Goal: Task Accomplishment & Management: Use online tool/utility

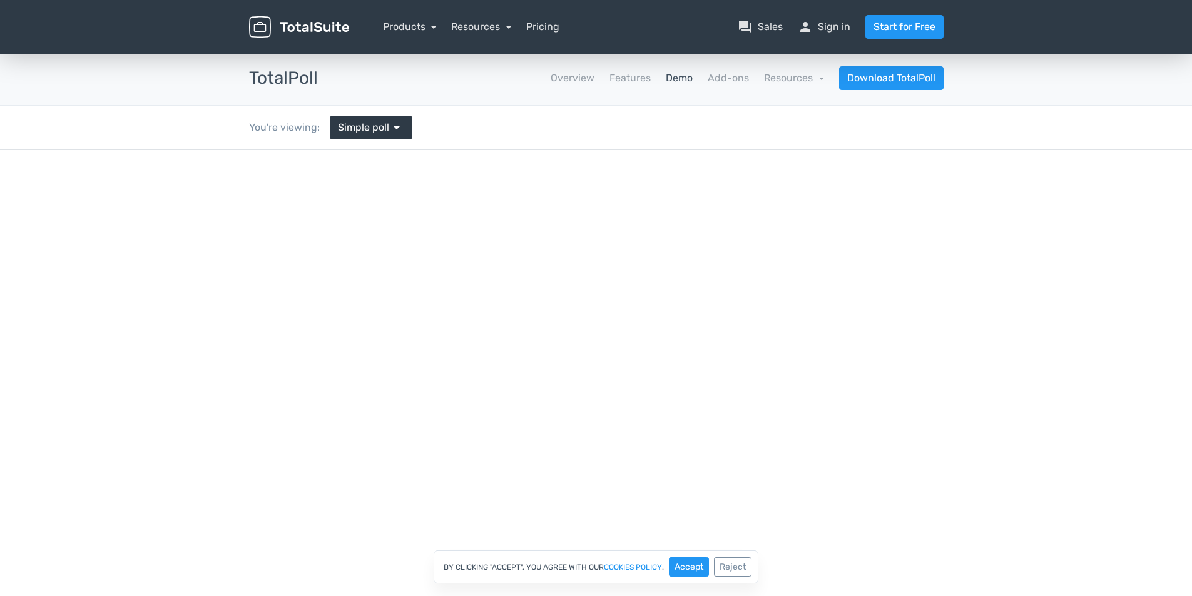
scroll to position [63, 0]
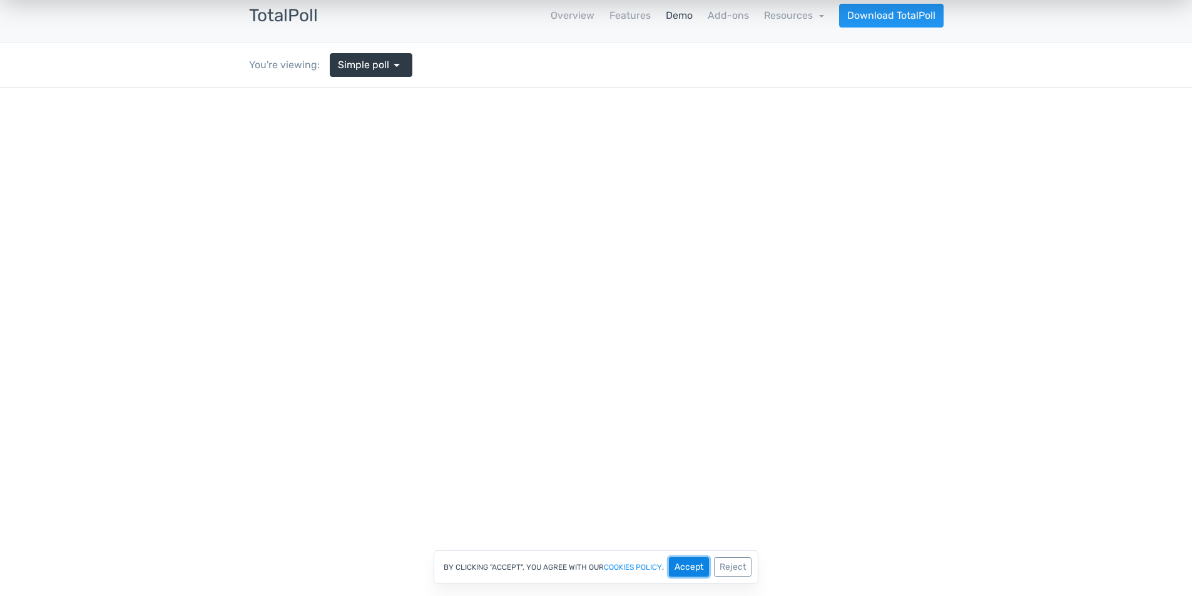
click at [689, 559] on button "Accept" at bounding box center [689, 566] width 40 height 19
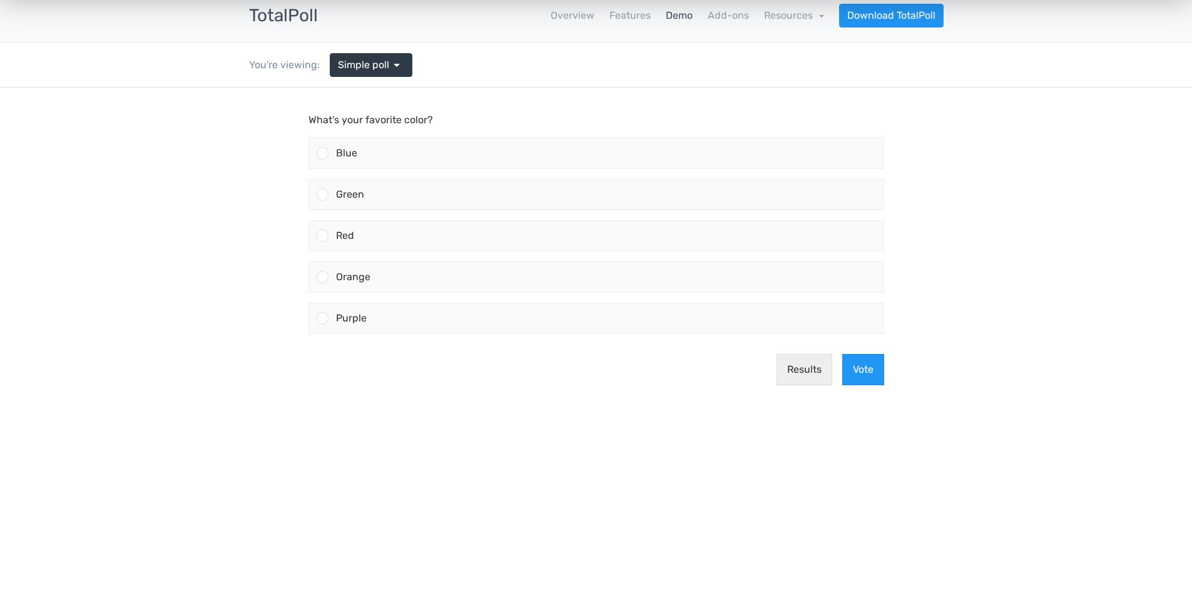
scroll to position [0, 0]
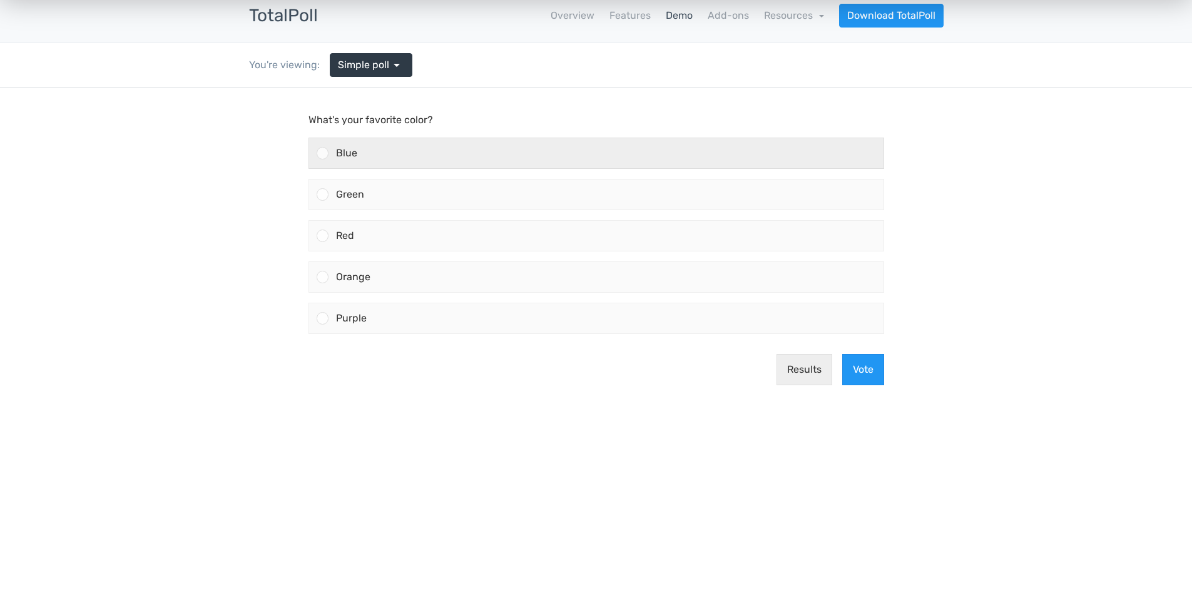
click at [343, 159] on div "Blue" at bounding box center [605, 153] width 555 height 30
click at [322, 153] on input "Blue" at bounding box center [322, 153] width 0 height 0
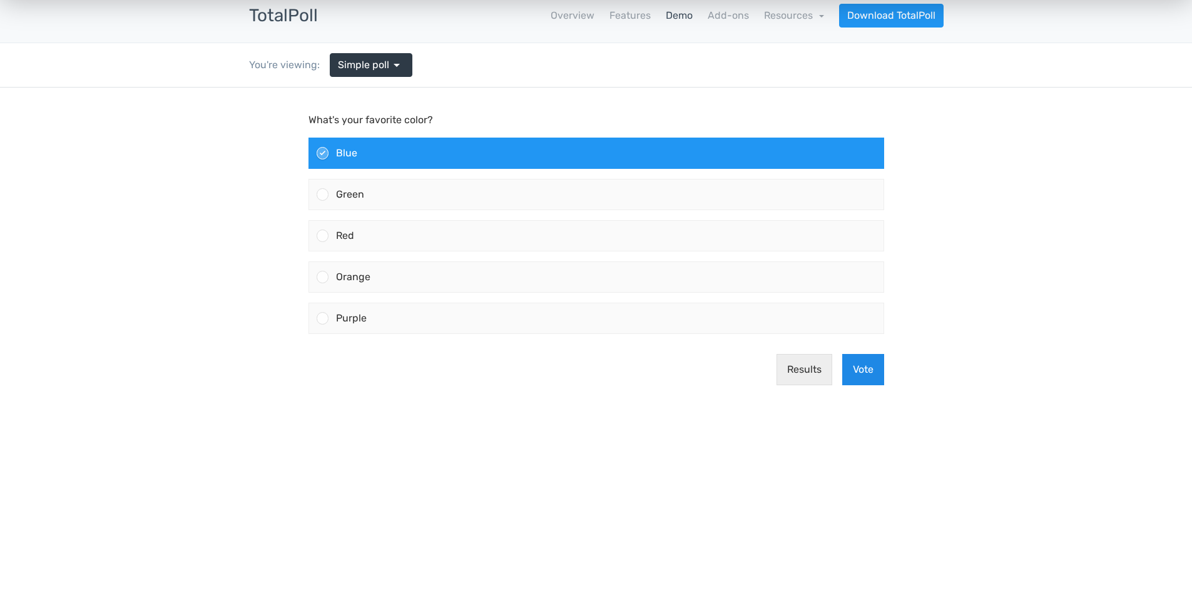
click at [871, 379] on button "Vote" at bounding box center [863, 369] width 42 height 31
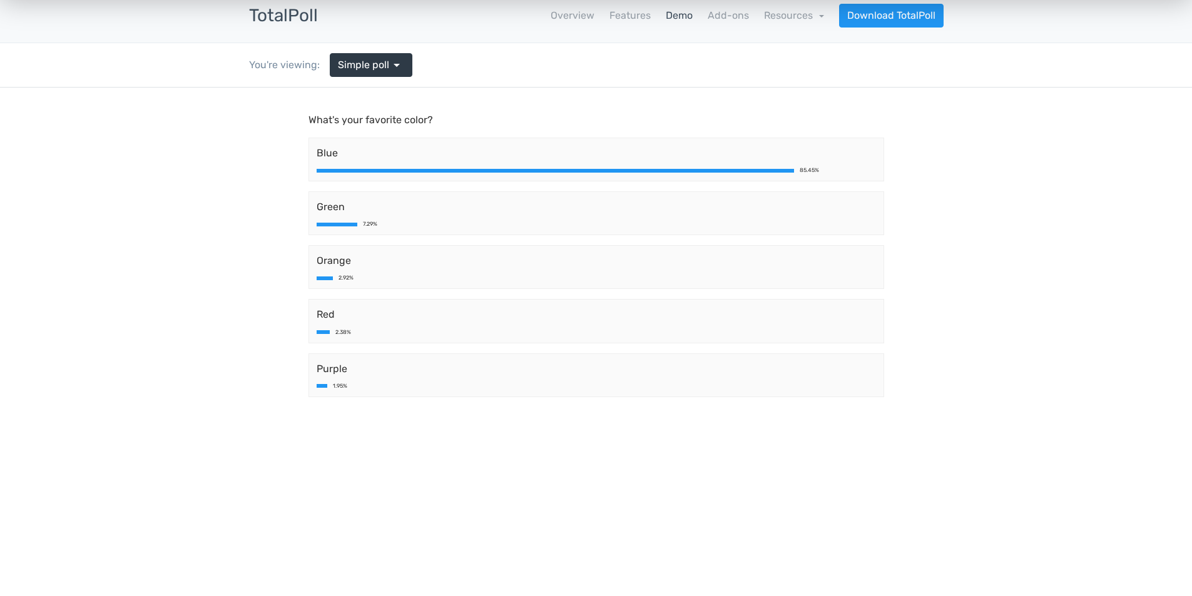
click at [582, 222] on div "7.29%" at bounding box center [596, 224] width 559 height 6
click at [347, 226] on div at bounding box center [337, 225] width 41 height 4
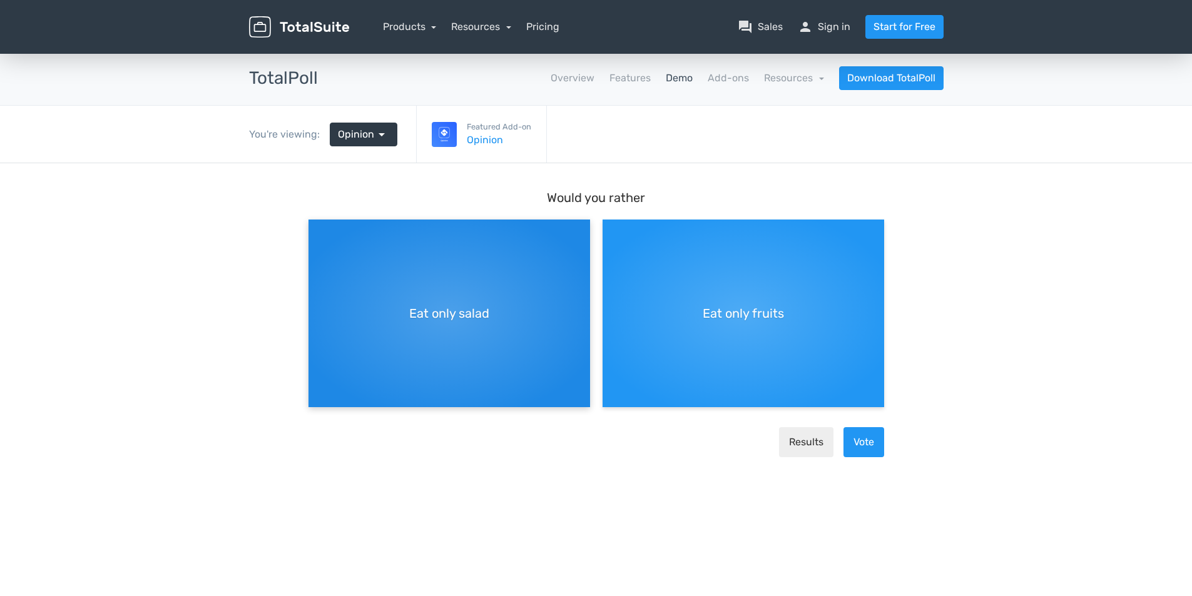
click at [470, 323] on div "Eat only salad" at bounding box center [449, 314] width 282 height 188
click at [317, 234] on input "Eat only salad" at bounding box center [312, 230] width 8 height 8
radio input "true"
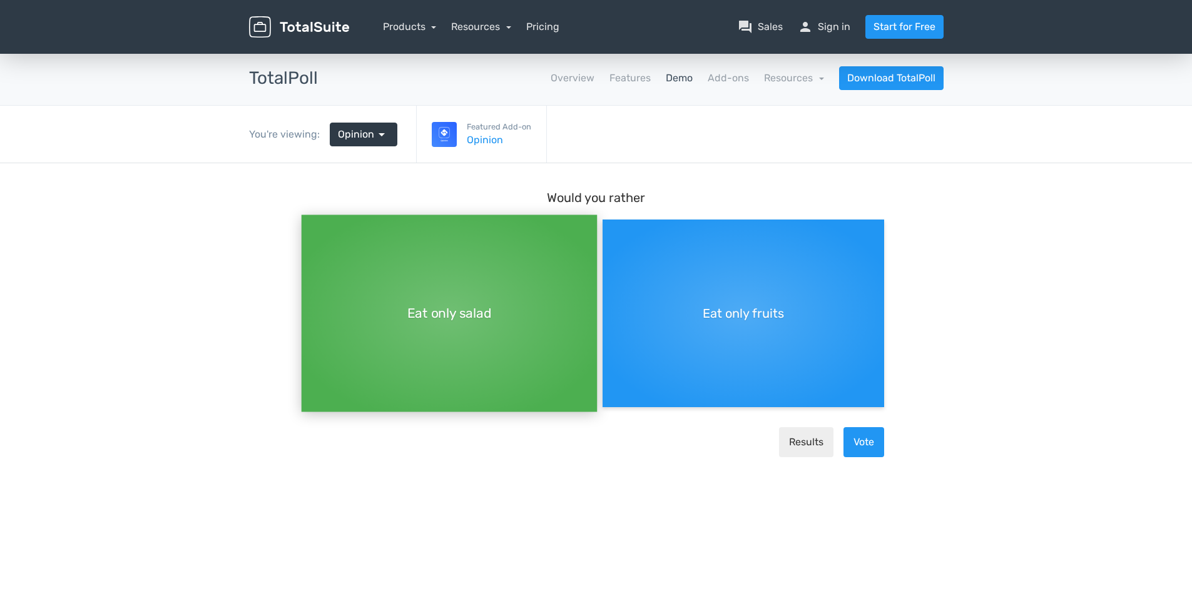
scroll to position [11, 0]
click at [803, 433] on button "Results" at bounding box center [806, 442] width 54 height 30
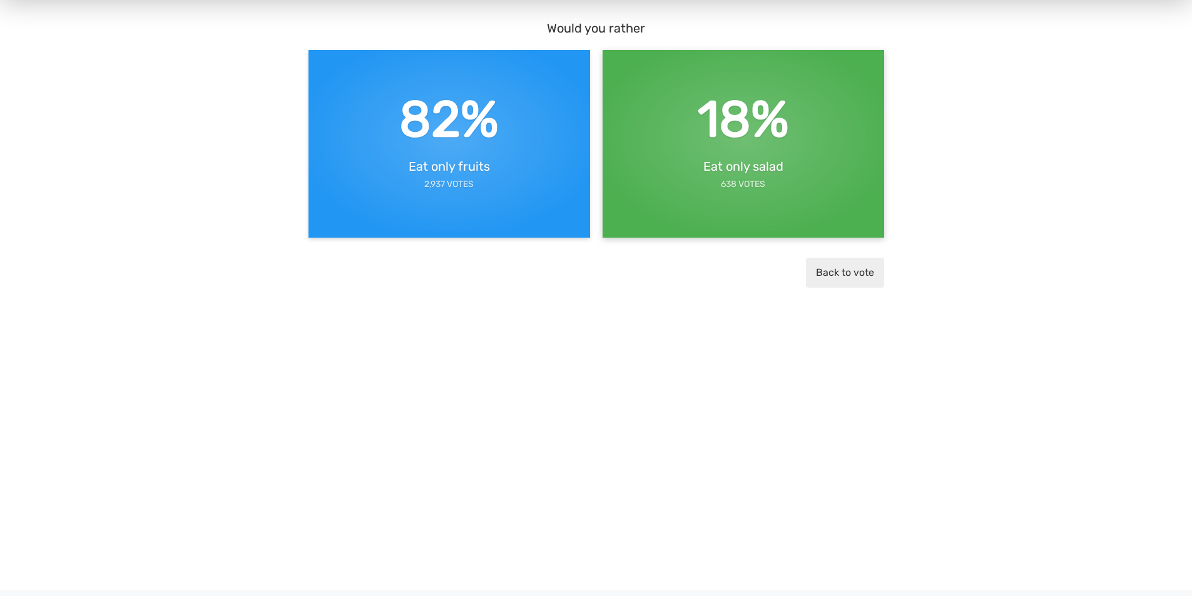
scroll to position [0, 0]
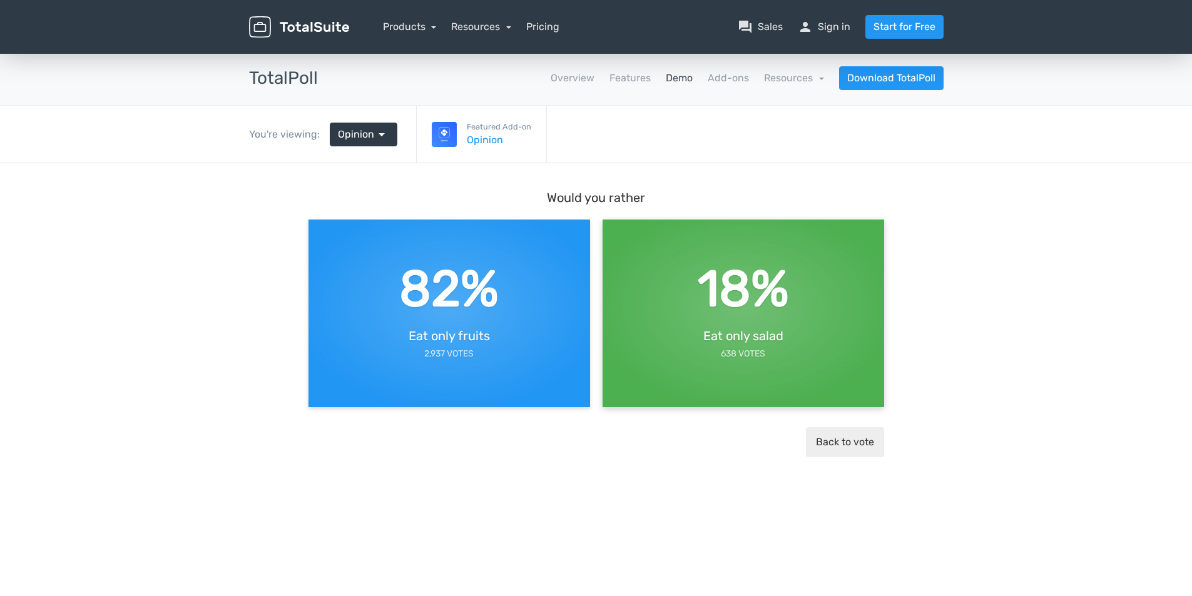
click at [678, 304] on div "18% Eat only salad 638 Votes" at bounding box center [743, 307] width 282 height 188
click at [833, 437] on button "Back to vote" at bounding box center [845, 442] width 78 height 30
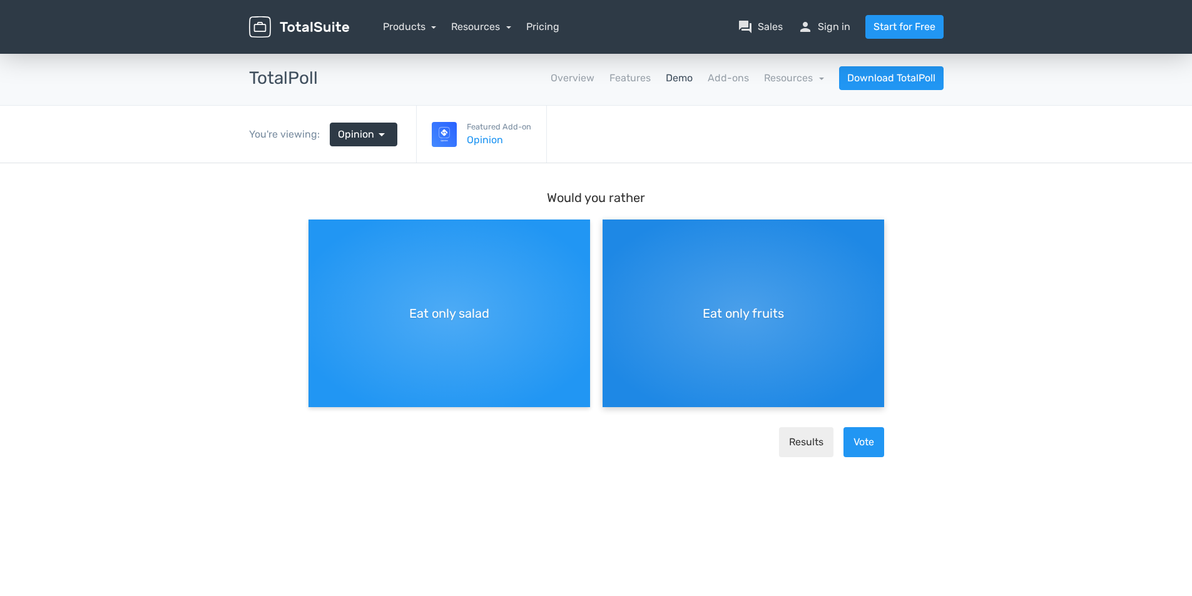
click at [748, 325] on div "Eat only fruits" at bounding box center [743, 314] width 282 height 188
click at [611, 234] on input "Eat only fruits" at bounding box center [606, 230] width 8 height 8
radio input "true"
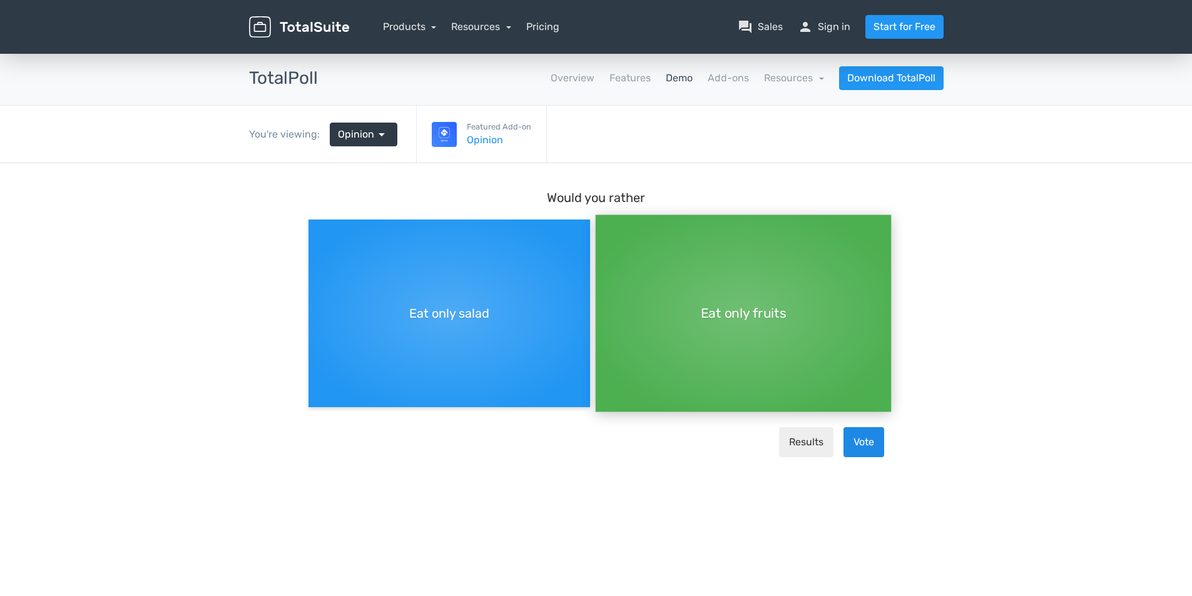
click at [850, 427] on button "Vote" at bounding box center [863, 442] width 41 height 30
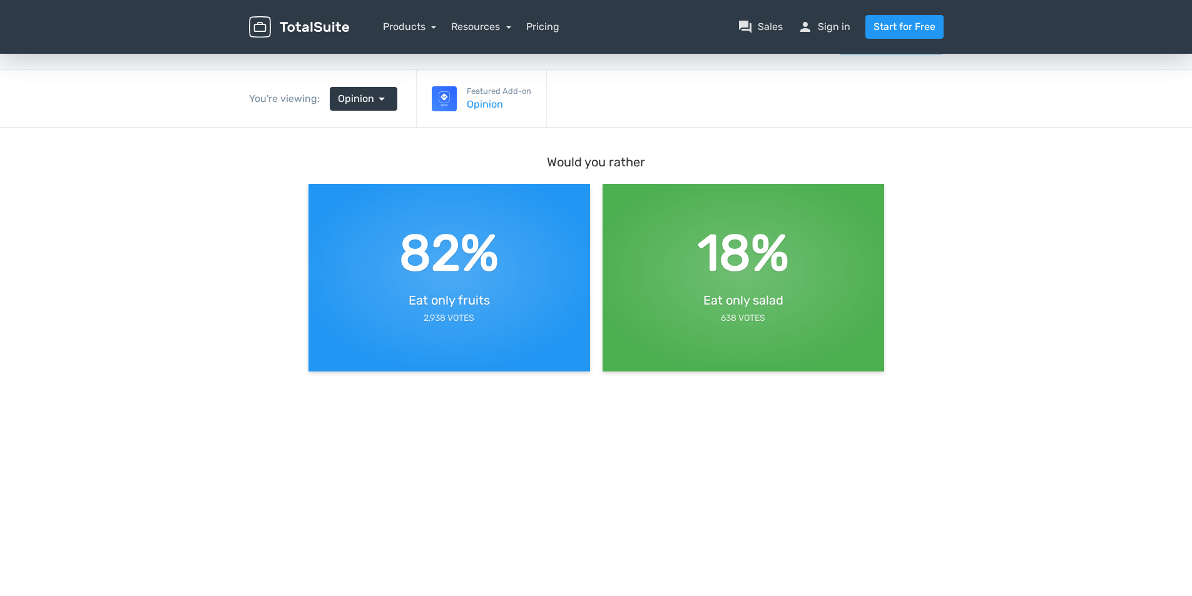
scroll to position [0, 0]
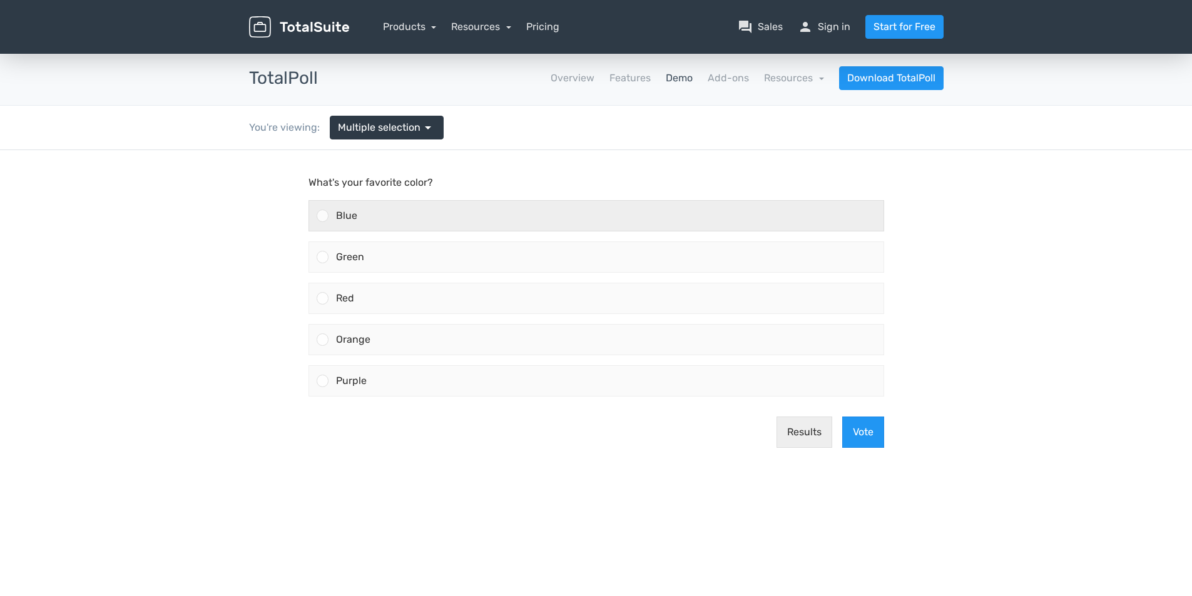
click at [389, 210] on div "Blue" at bounding box center [605, 216] width 555 height 30
click at [322, 216] on input "Blue" at bounding box center [322, 216] width 0 height 0
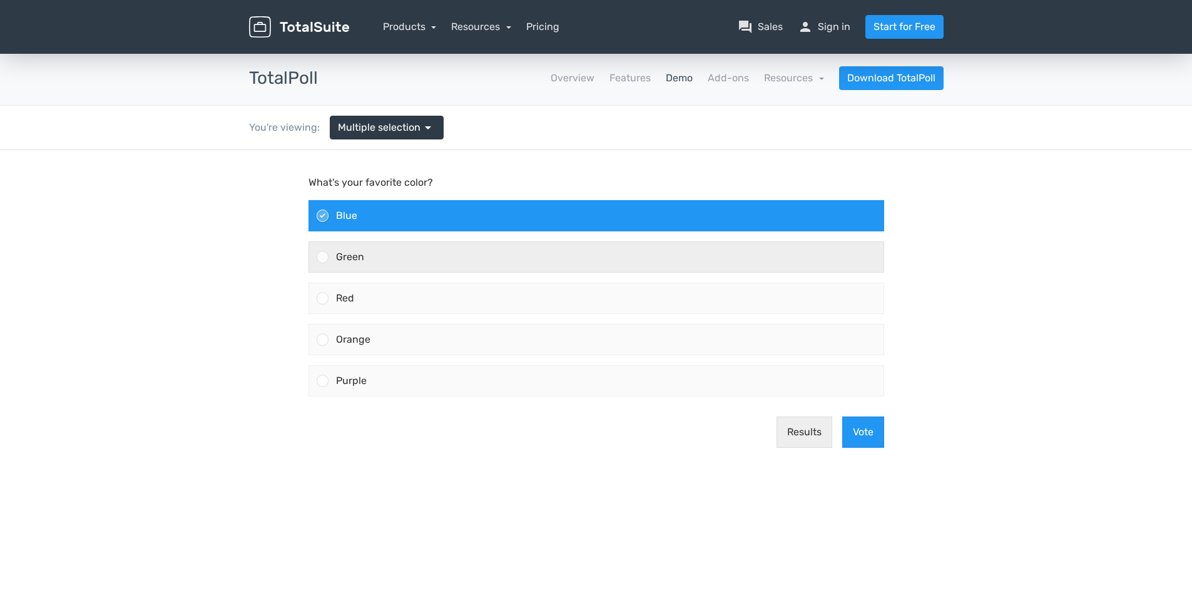
click at [386, 263] on div "Green" at bounding box center [605, 257] width 555 height 30
click at [322, 257] on input "Green" at bounding box center [322, 257] width 0 height 0
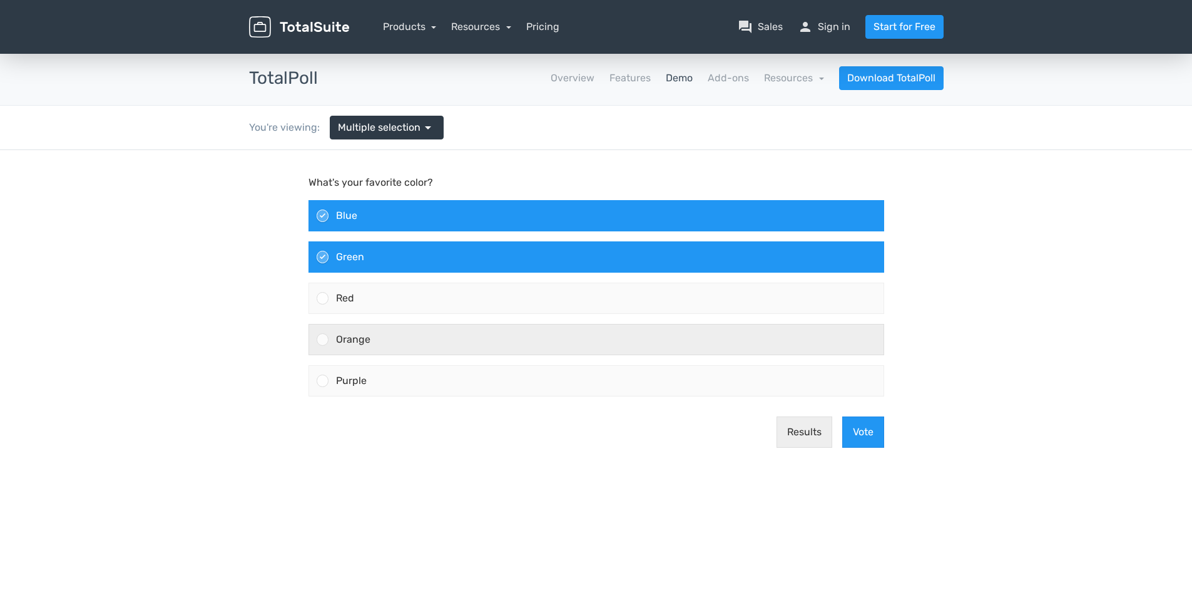
click at [490, 345] on div "Orange" at bounding box center [605, 340] width 555 height 30
click at [322, 340] on input "Orange" at bounding box center [322, 340] width 0 height 0
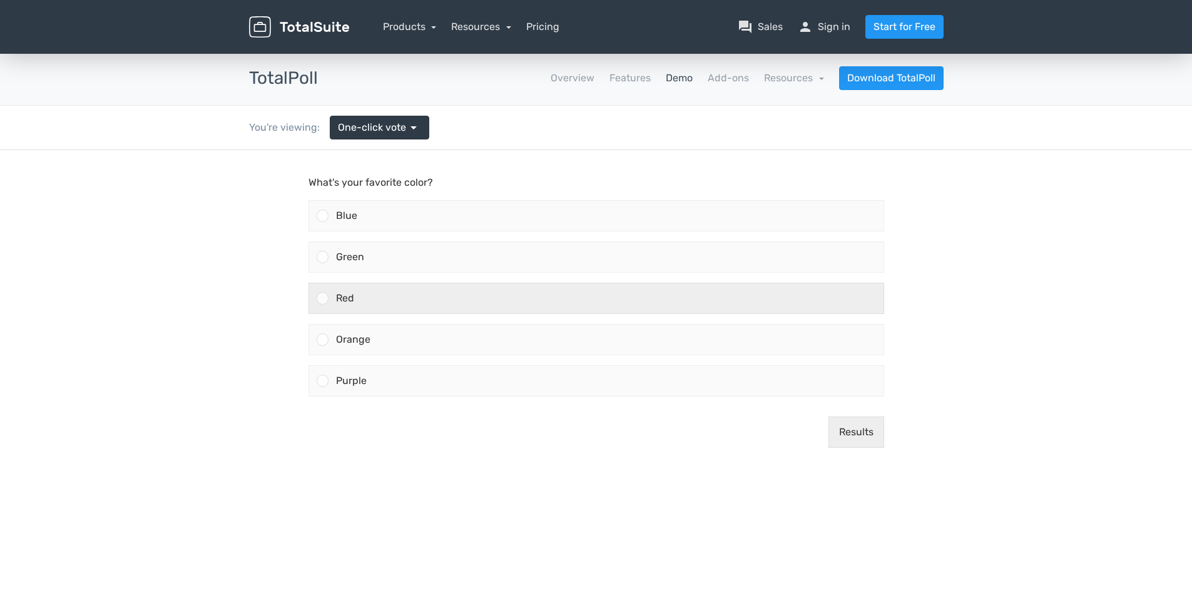
click at [603, 304] on div "Red" at bounding box center [605, 298] width 555 height 30
click at [322, 298] on input "Red" at bounding box center [322, 298] width 0 height 0
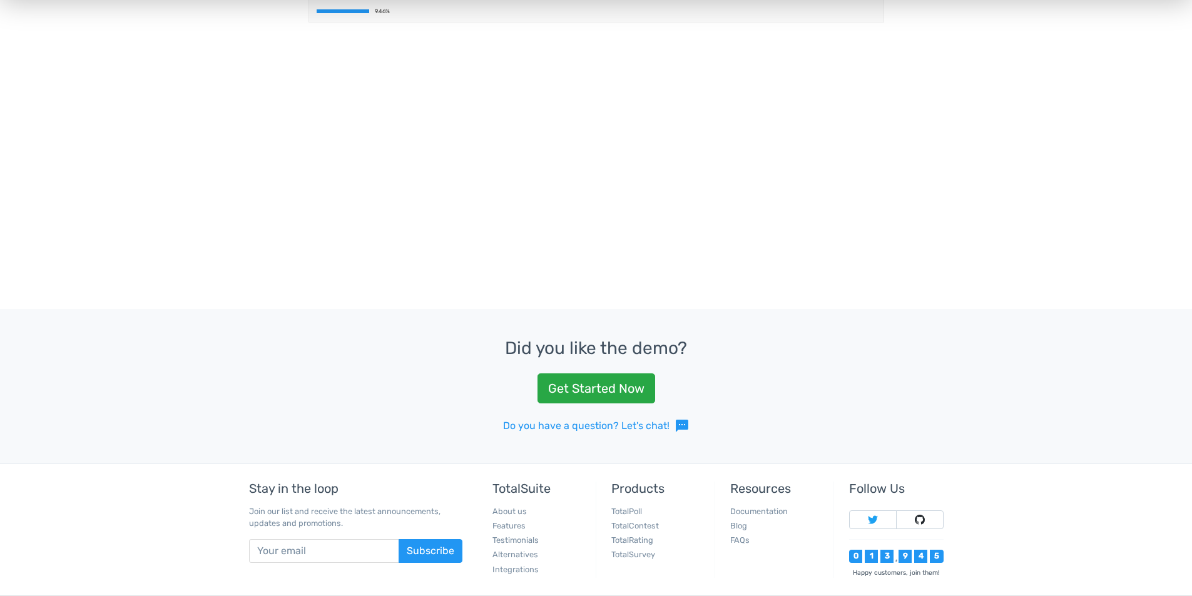
scroll to position [504, 0]
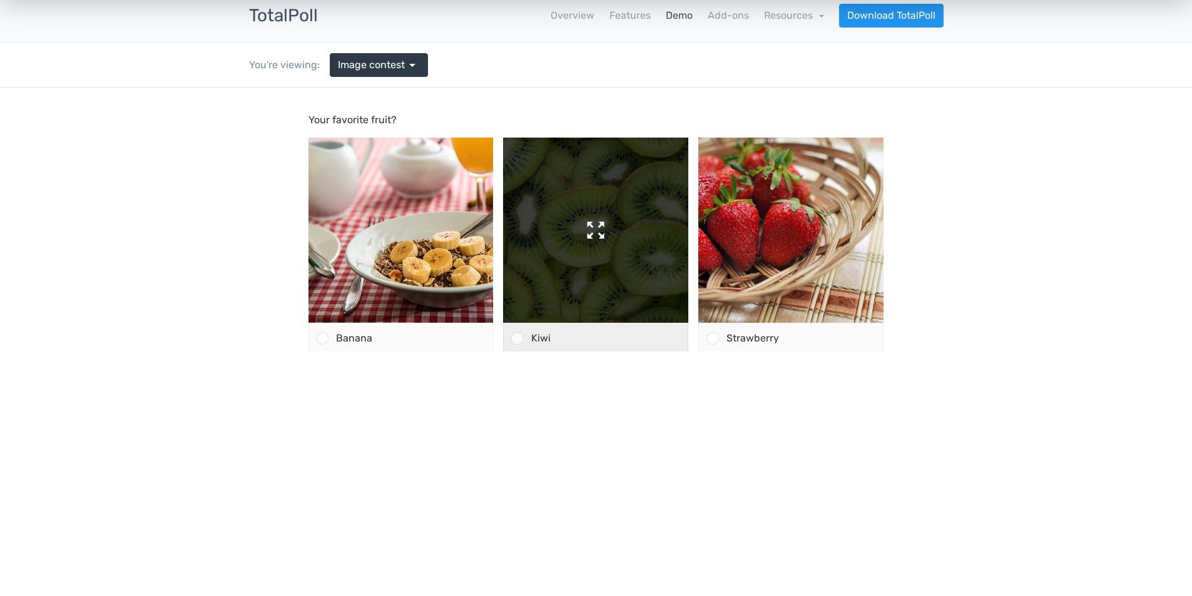
click at [561, 243] on img at bounding box center [595, 230] width 185 height 185
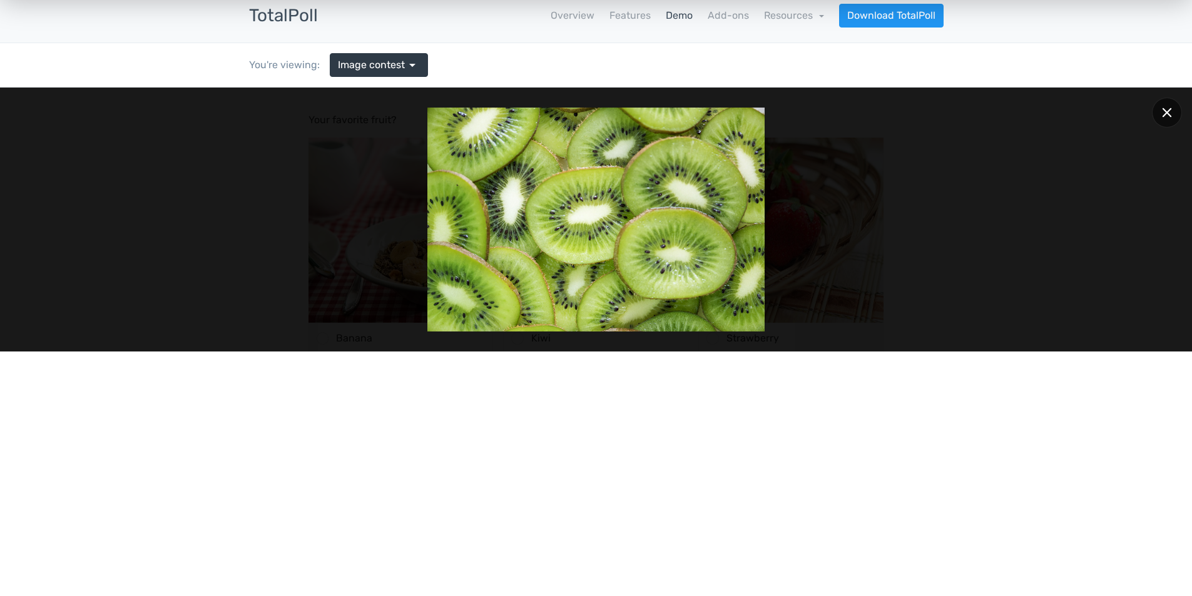
click at [1170, 108] on div at bounding box center [1167, 113] width 30 height 30
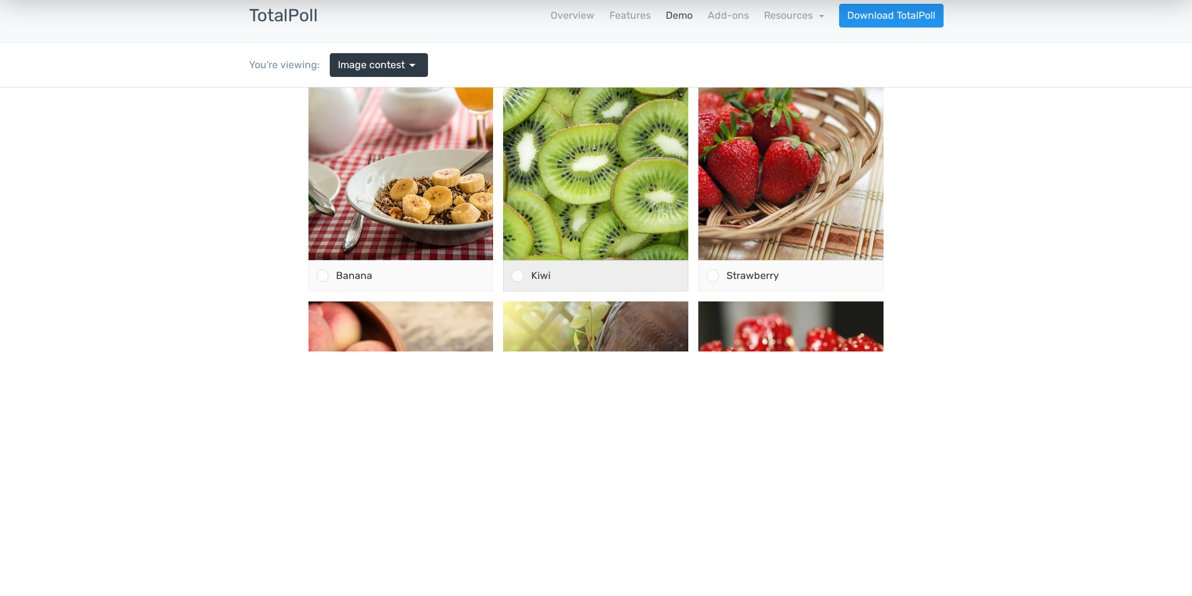
click at [539, 275] on span "Kiwi" at bounding box center [540, 276] width 19 height 12
click at [517, 276] on input "Kiwi" at bounding box center [517, 276] width 0 height 0
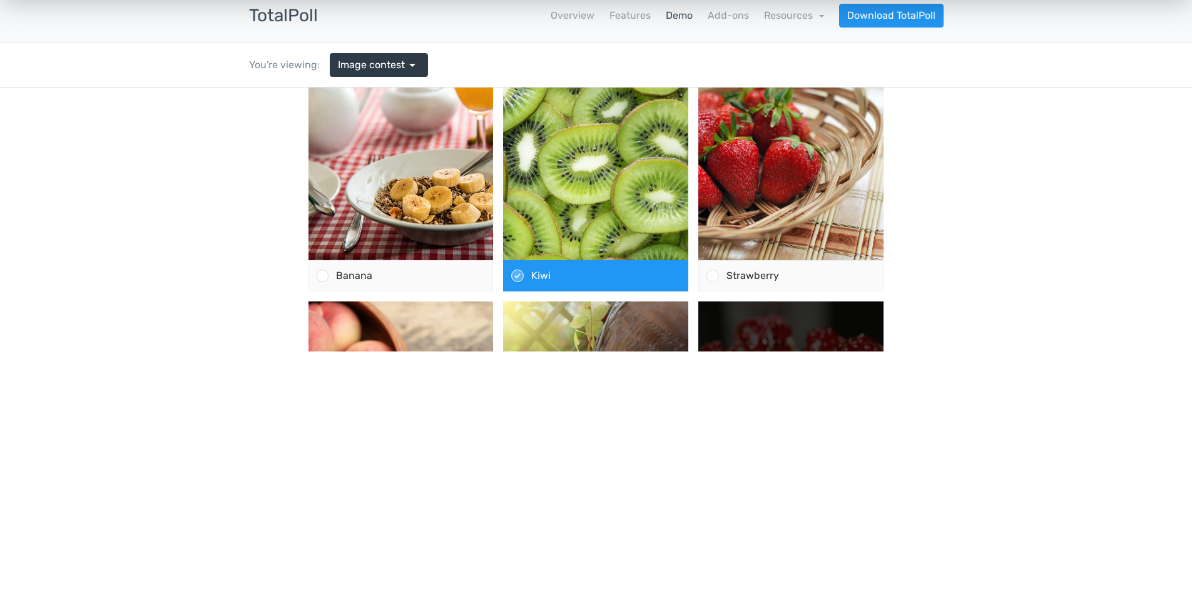
scroll to position [313, 0]
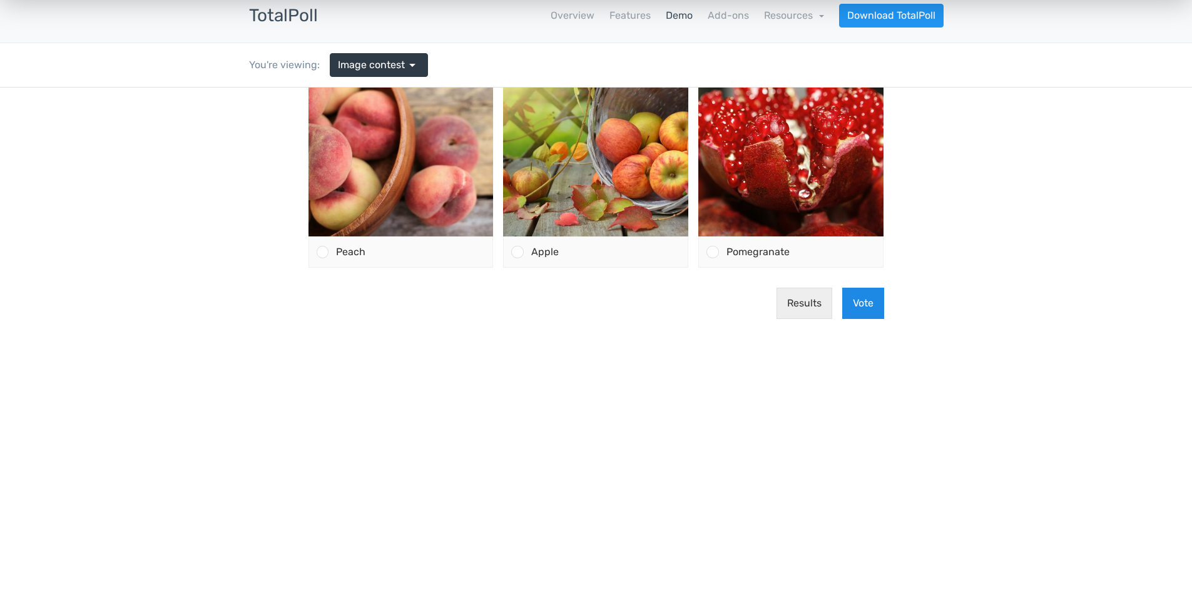
drag, startPoint x: 843, startPoint y: 294, endPoint x: 853, endPoint y: 298, distance: 11.3
click at [844, 294] on button "Vote" at bounding box center [863, 303] width 42 height 31
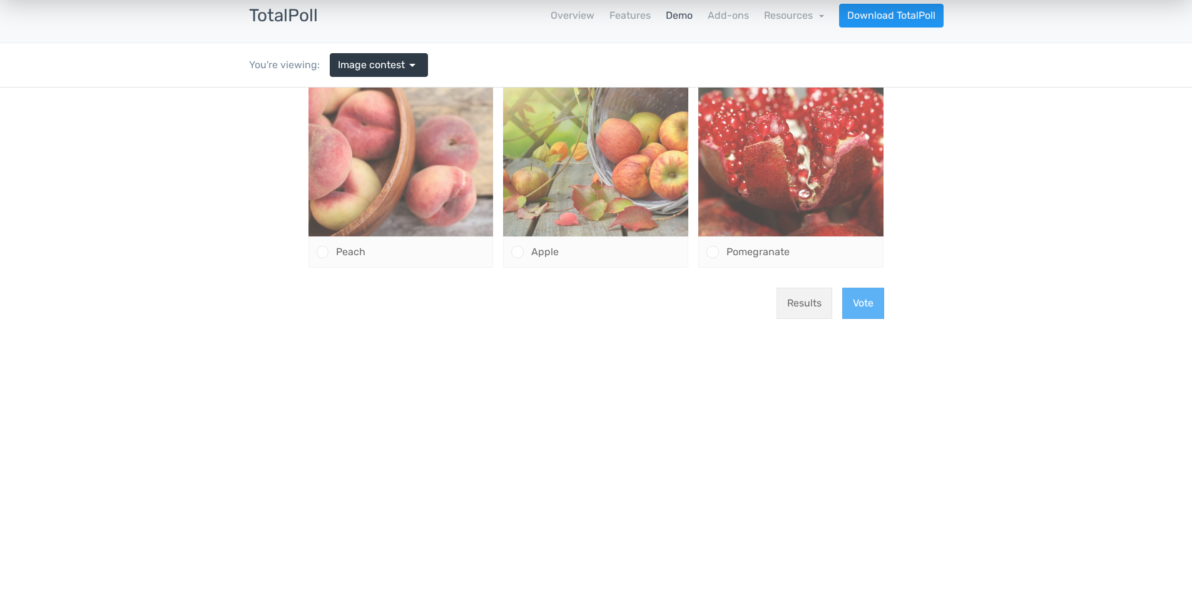
click at [856, 299] on main "Your favorite fruit? Banana" at bounding box center [596, 64] width 601 height 579
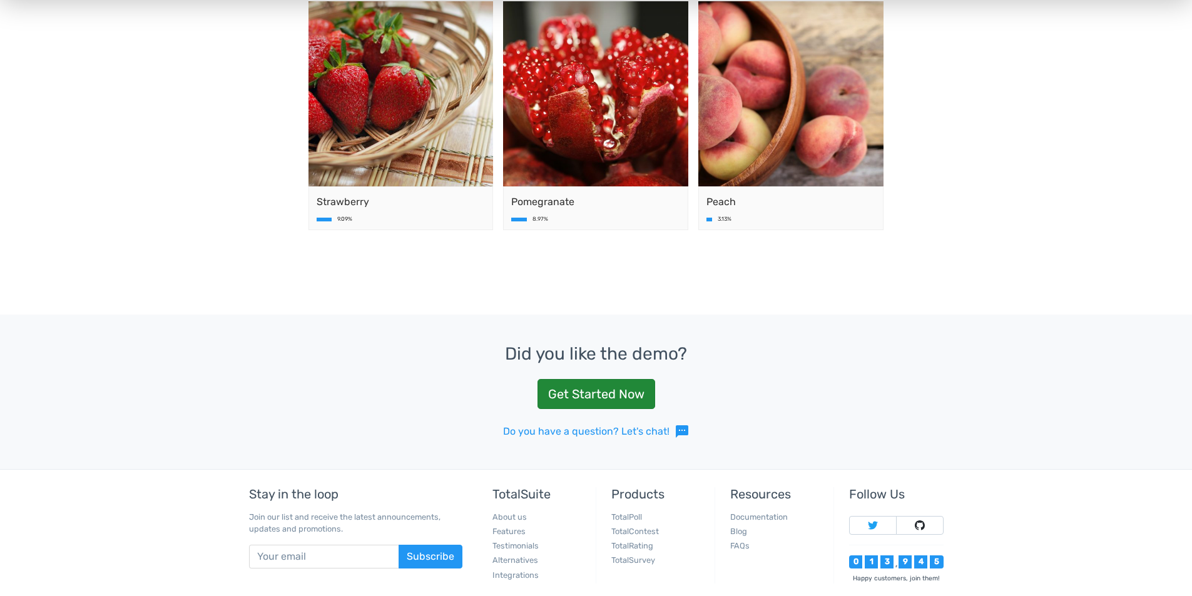
scroll to position [188, 0]
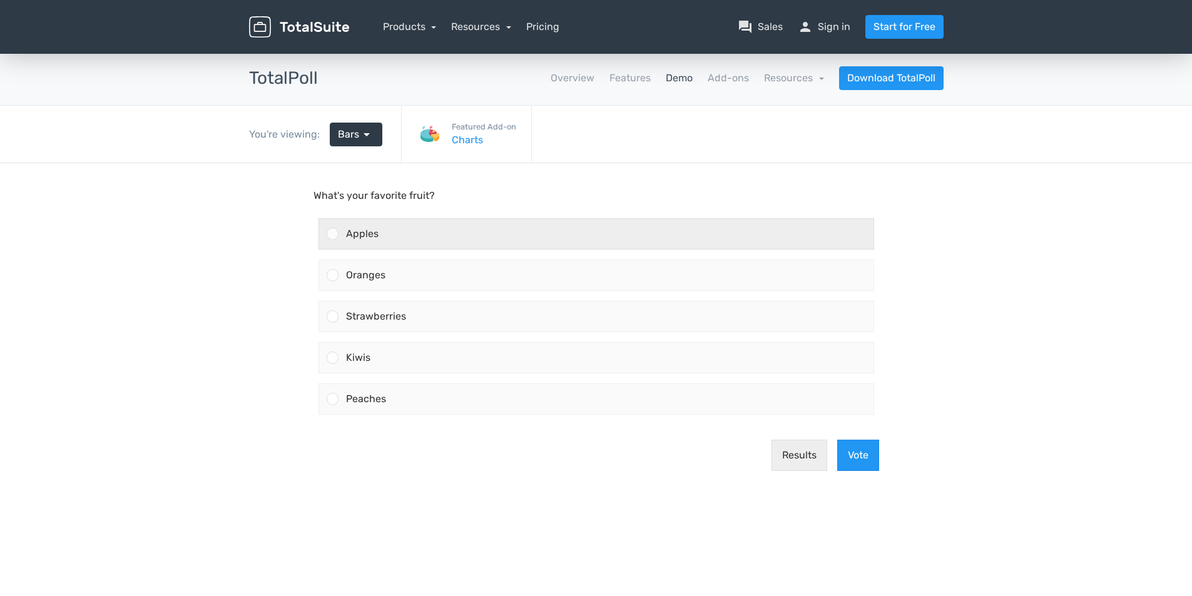
click at [339, 243] on div "Apples" at bounding box center [605, 234] width 535 height 30
click at [332, 234] on input "Apples" at bounding box center [332, 234] width 0 height 0
click at [334, 234] on icon at bounding box center [332, 233] width 7 height 7
click at [332, 234] on input "Apples" at bounding box center [332, 234] width 0 height 0
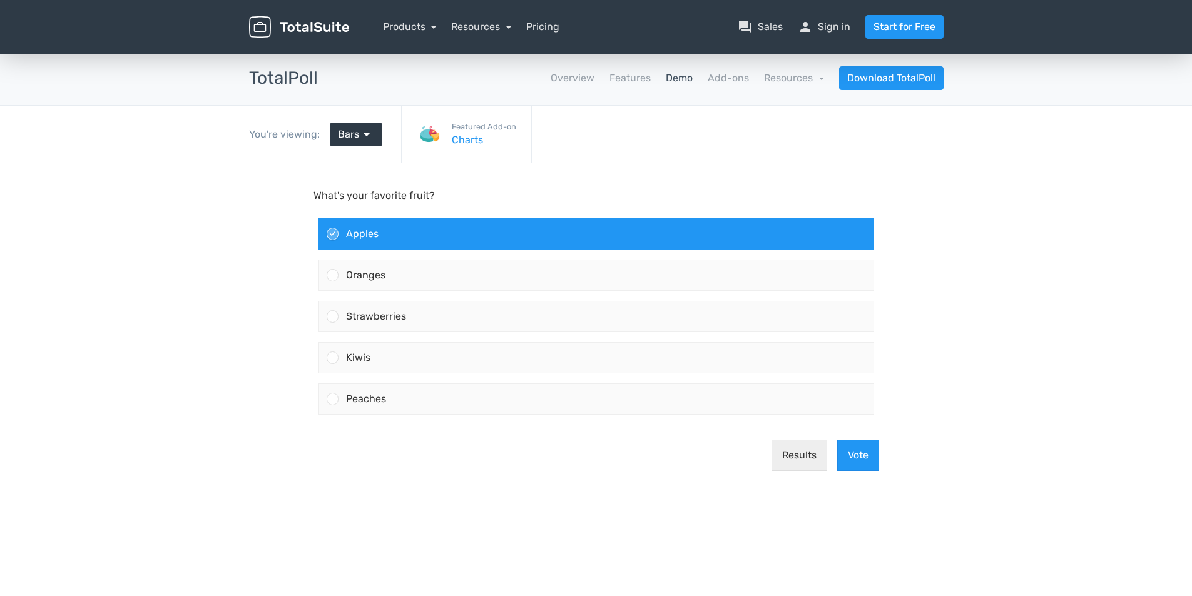
click at [828, 449] on div "Results Vote" at bounding box center [596, 455] width 576 height 51
click at [846, 448] on button "Vote" at bounding box center [858, 455] width 42 height 31
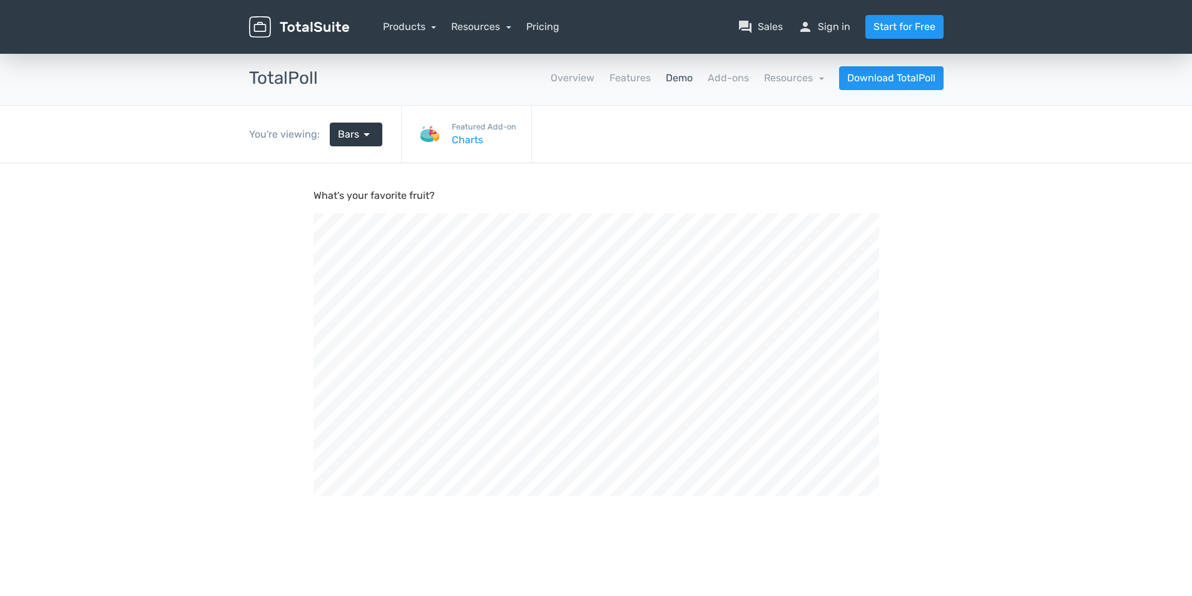
scroll to position [375, 0]
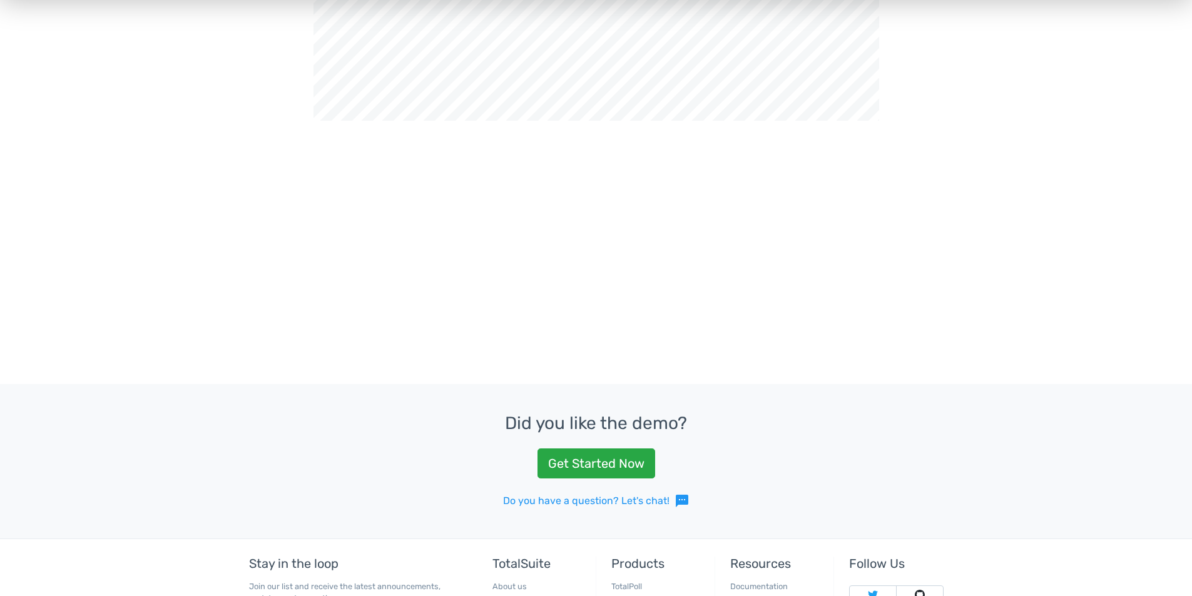
drag, startPoint x: 415, startPoint y: 291, endPoint x: 436, endPoint y: 306, distance: 25.5
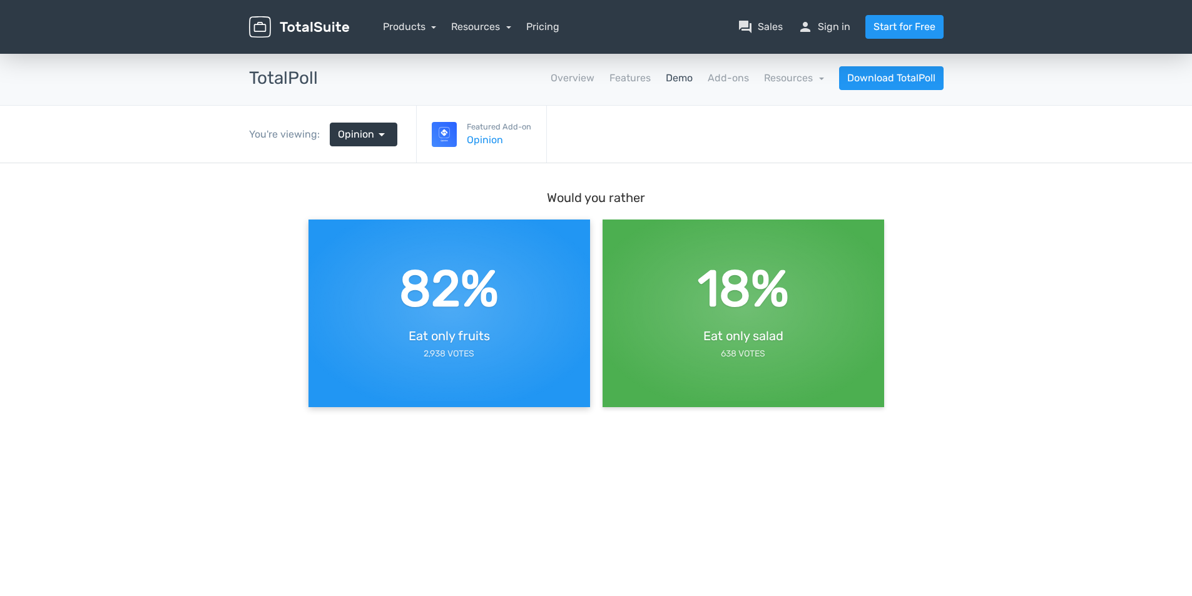
click at [455, 345] on div "2,938 Votes" at bounding box center [448, 354] width 59 height 18
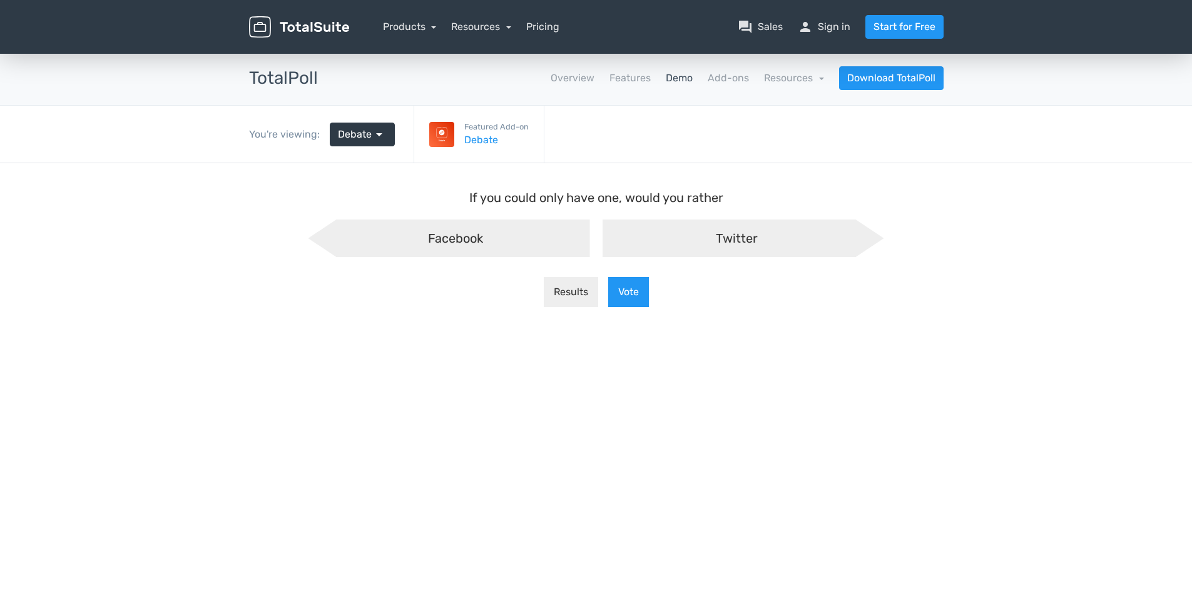
click at [414, 226] on div "Facebook" at bounding box center [449, 239] width 282 height 38
click at [329, 226] on input "Facebook" at bounding box center [325, 230] width 8 height 8
radio input "true"
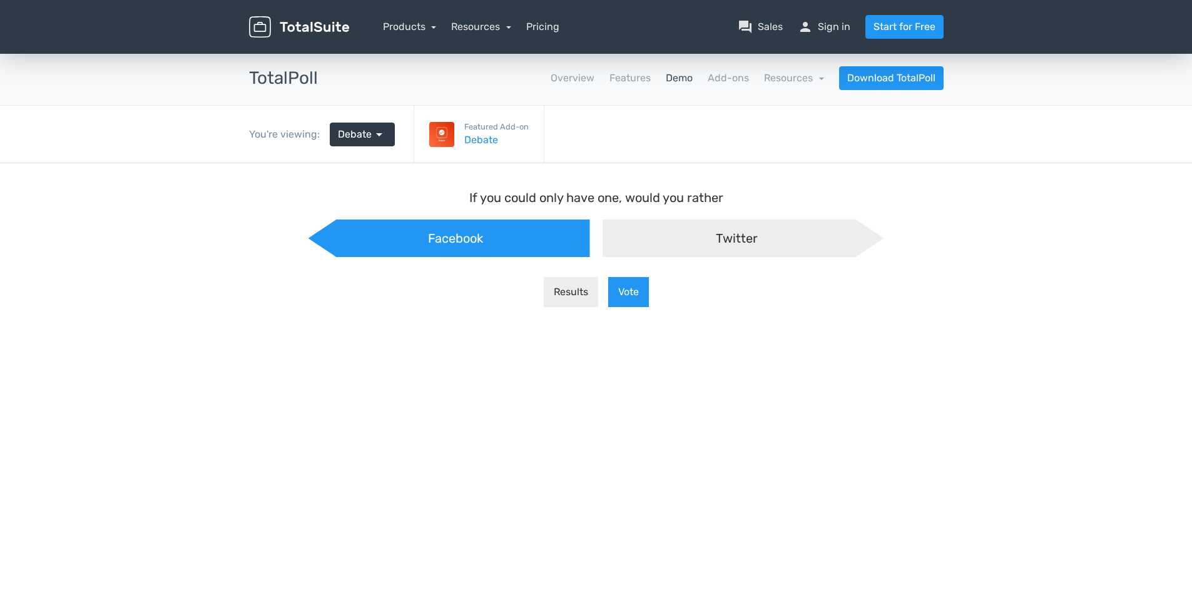
scroll to position [11, 16]
click at [637, 277] on button "Vote" at bounding box center [628, 292] width 41 height 30
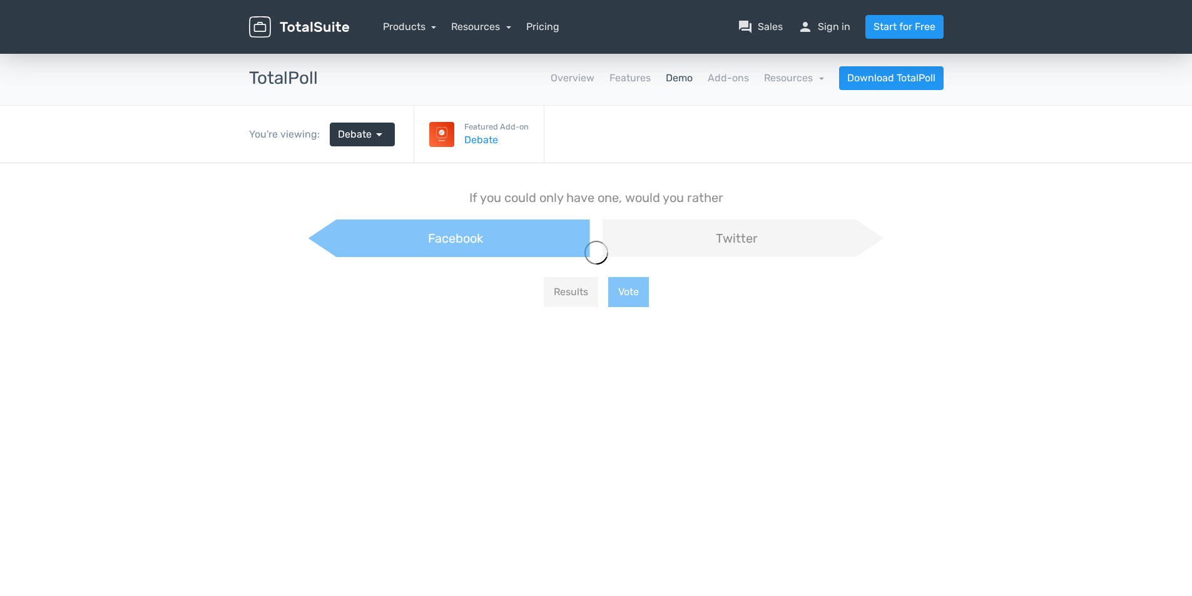
click at [626, 290] on main "If you could only have one, would you rather Facebook Twitter Results Vote" at bounding box center [596, 252] width 601 height 179
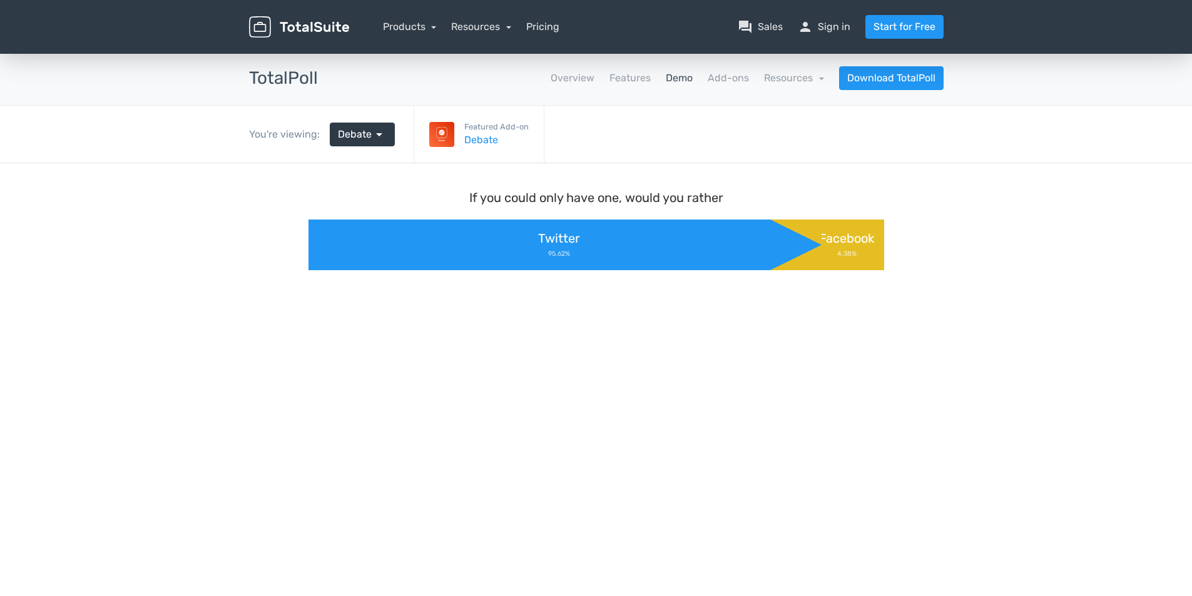
drag, startPoint x: 792, startPoint y: 258, endPoint x: 784, endPoint y: 249, distance: 12.0
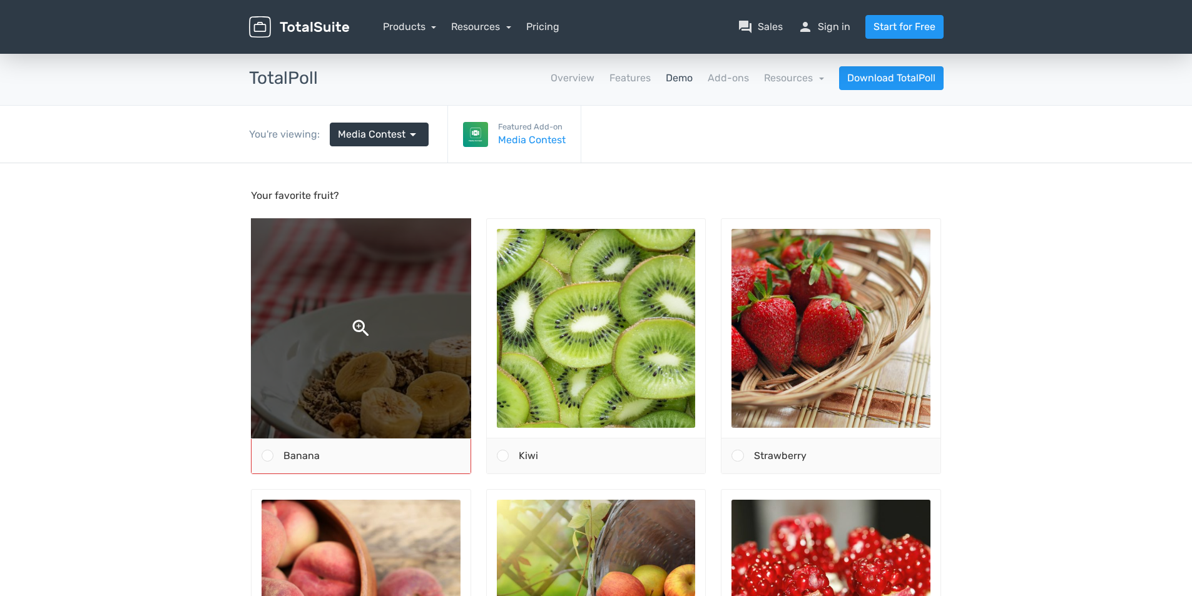
click at [355, 370] on img at bounding box center [361, 328] width 420 height 420
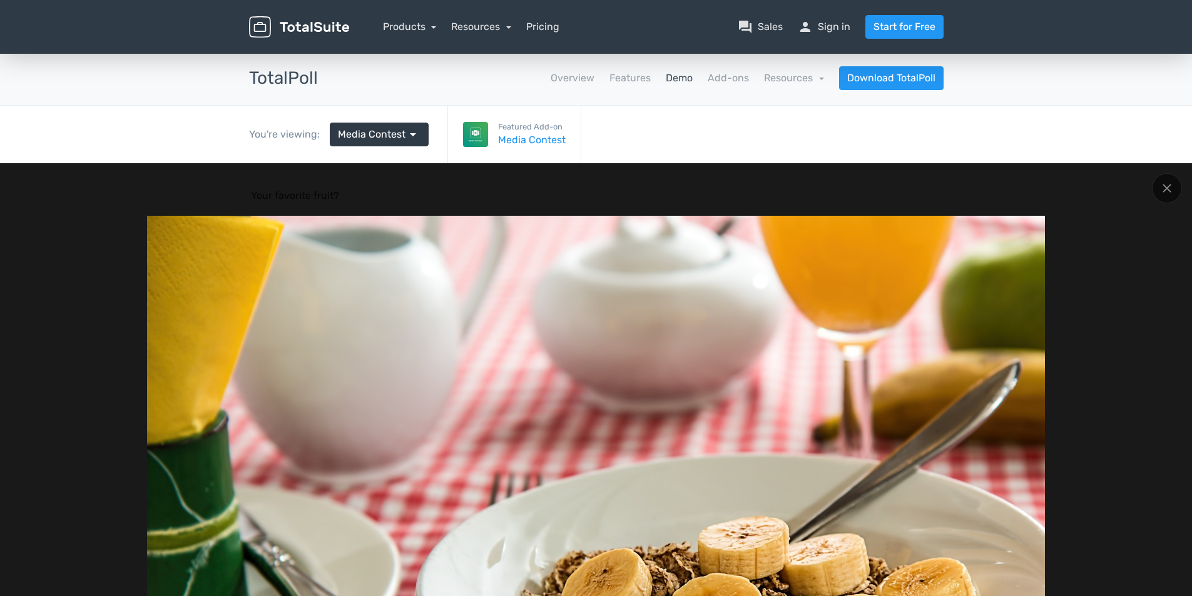
click at [4, 326] on div at bounding box center [596, 515] width 1192 height 704
click at [1173, 189] on div at bounding box center [1167, 188] width 30 height 30
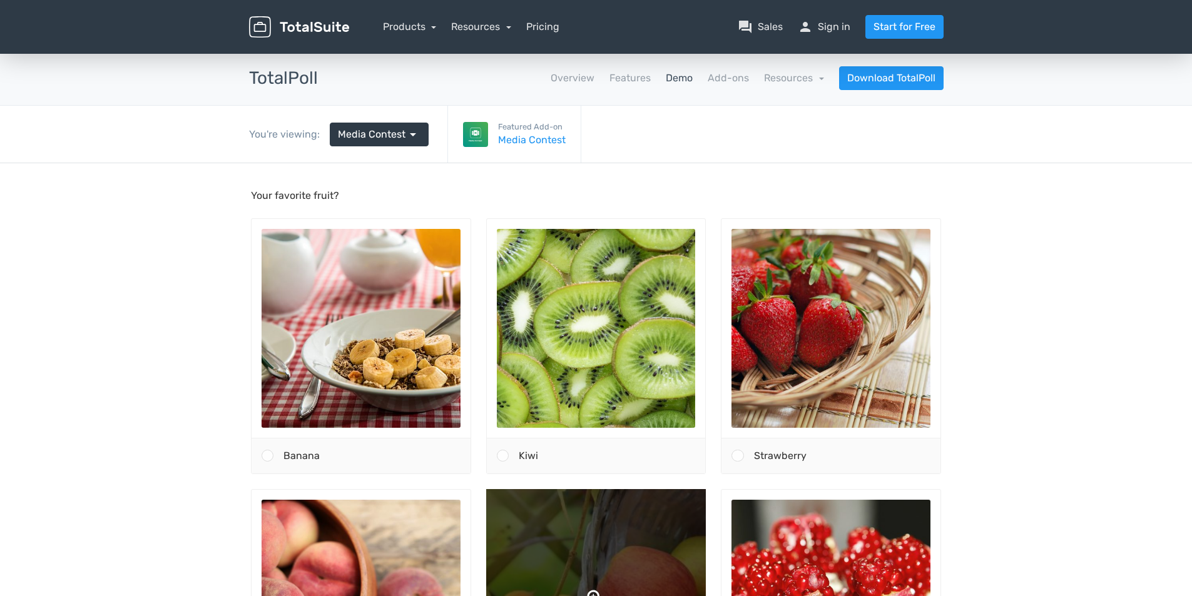
scroll to position [313, 0]
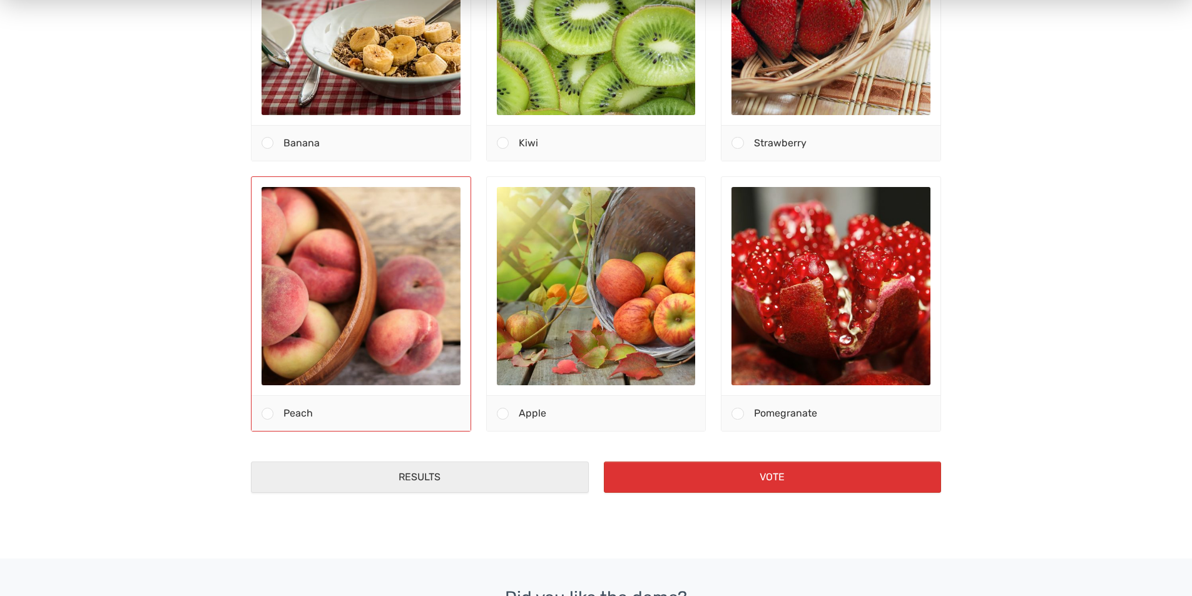
click at [419, 408] on div "Peach" at bounding box center [371, 414] width 196 height 35
click at [268, 414] on input "Peach" at bounding box center [268, 414] width 0 height 0
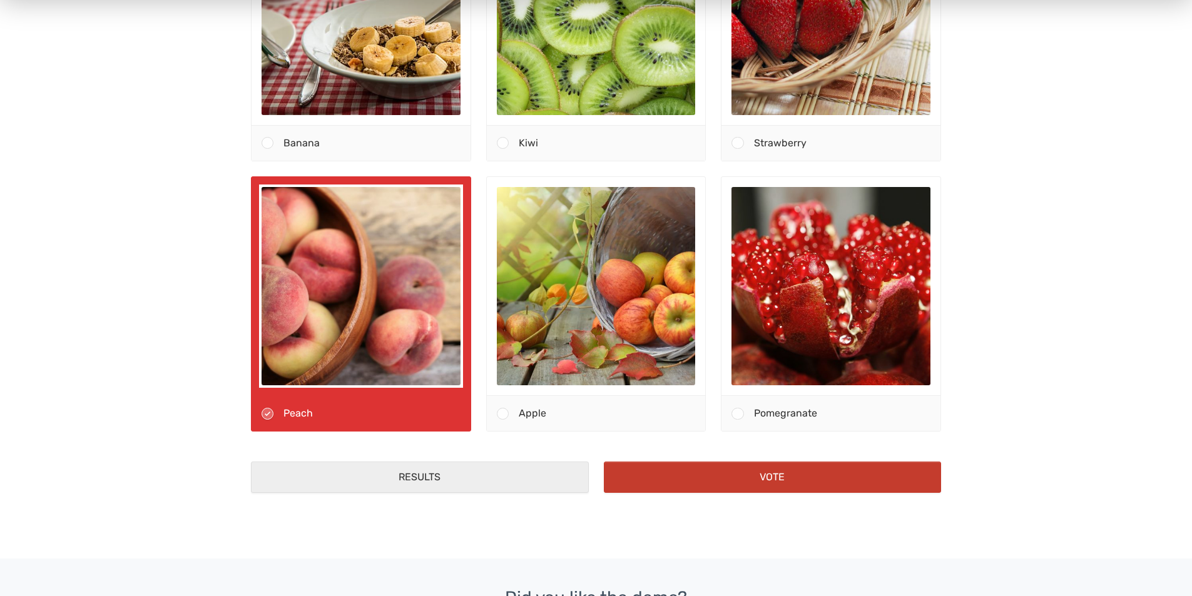
click at [731, 493] on button "Vote" at bounding box center [773, 477] width 338 height 31
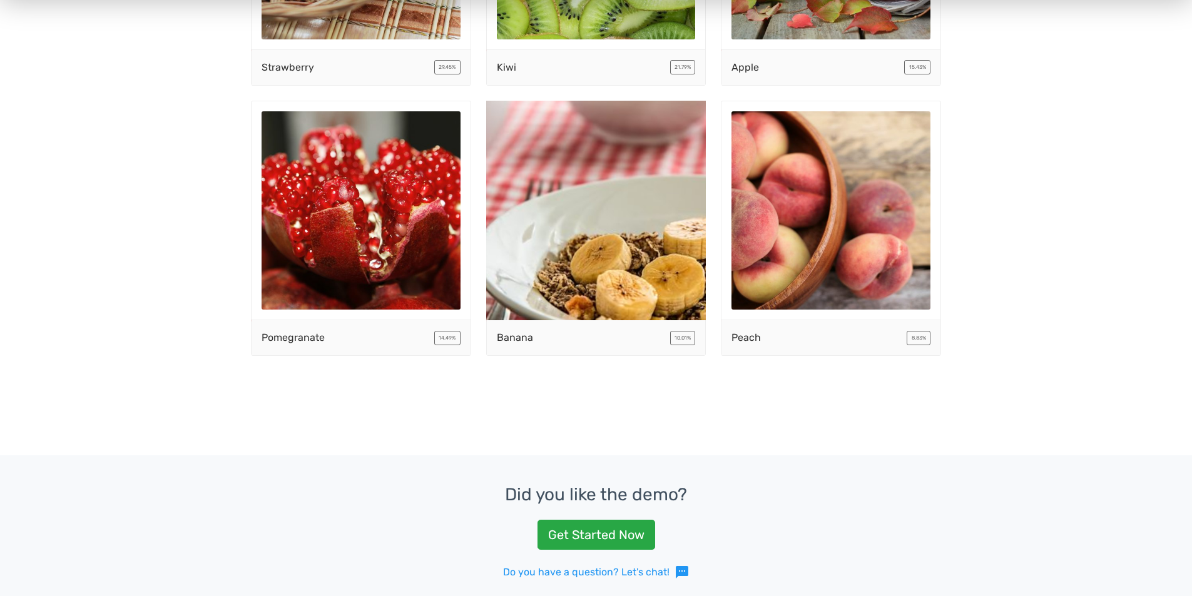
scroll to position [500, 0]
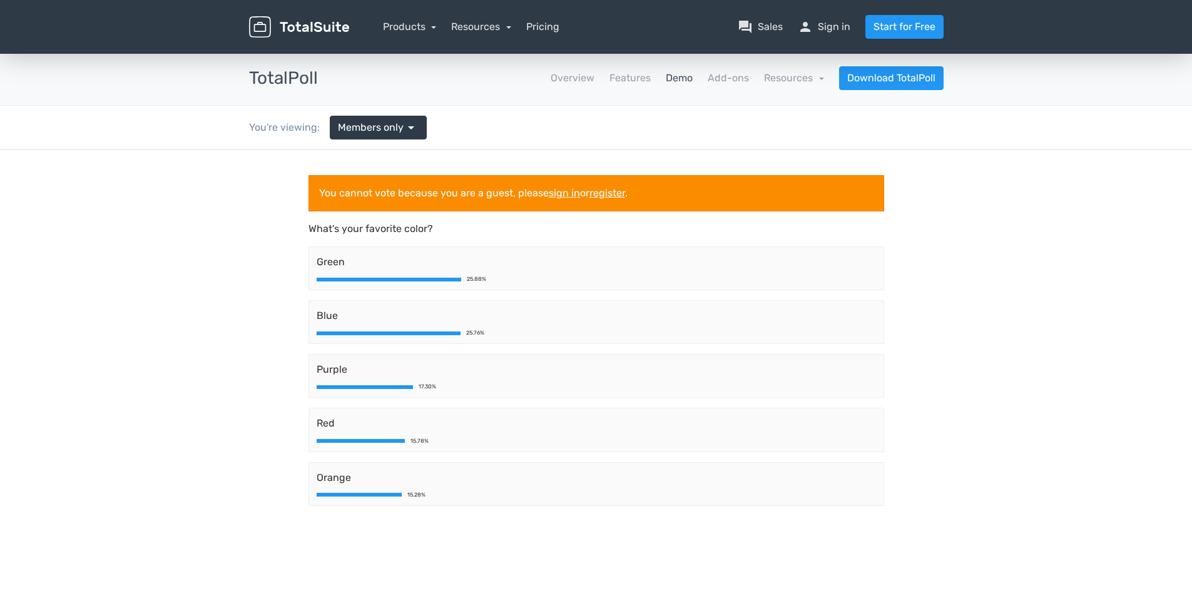
click at [420, 270] on div "Green 25.88%" at bounding box center [596, 268] width 576 height 44
click at [377, 284] on div "Green 25.88%" at bounding box center [596, 268] width 576 height 44
